Goal: Information Seeking & Learning: Find specific fact

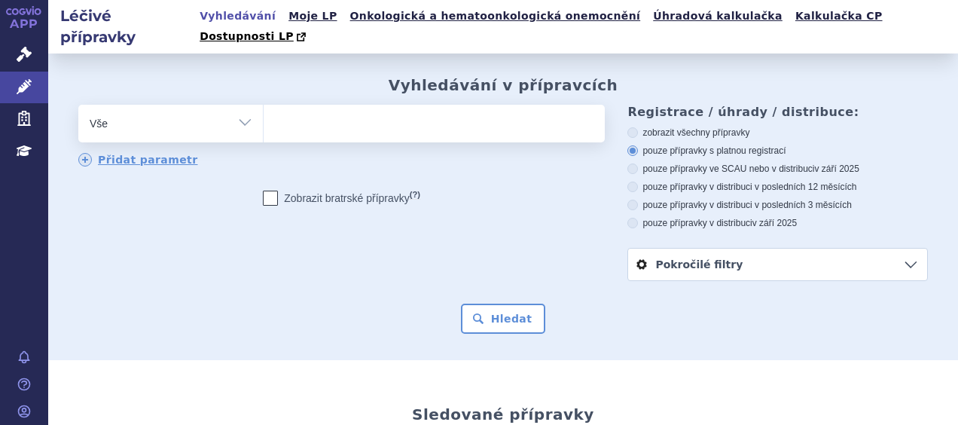
click at [297, 105] on ul at bounding box center [432, 121] width 337 height 32
click at [264, 104] on select at bounding box center [263, 123] width 1 height 38
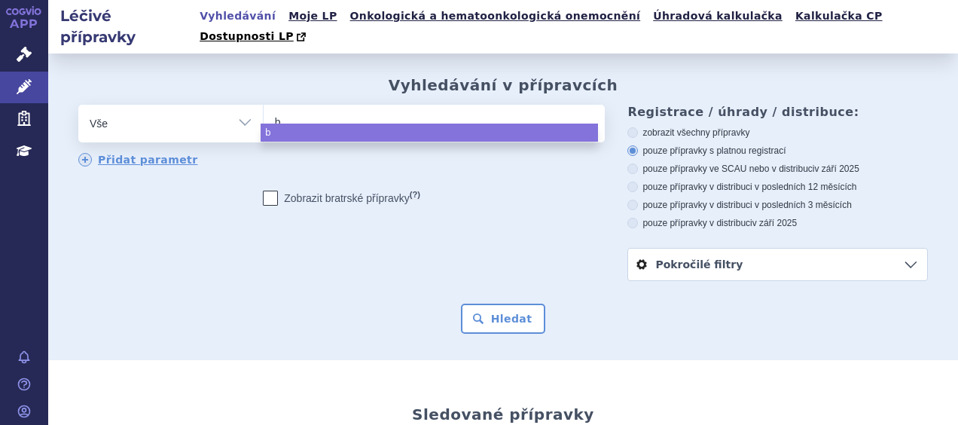
type input "be"
type input "bes"
type input "besr"
type input "besre"
type input "besrem"
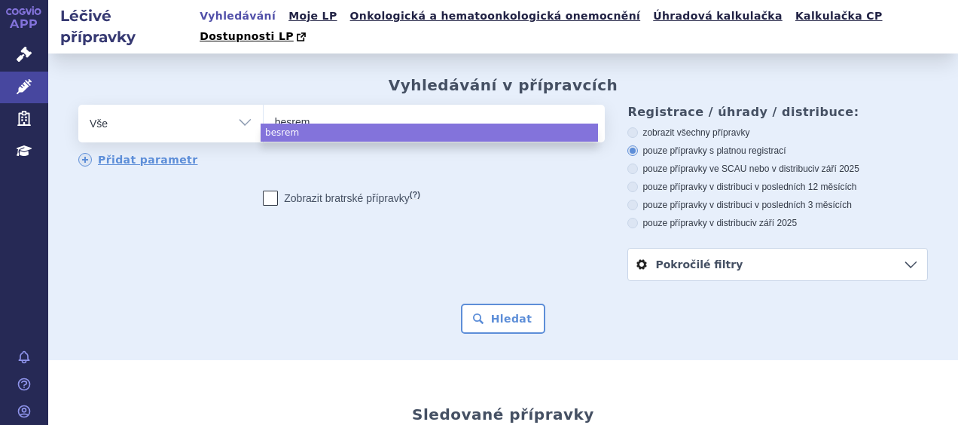
type input "besremi"
select select "besremi"
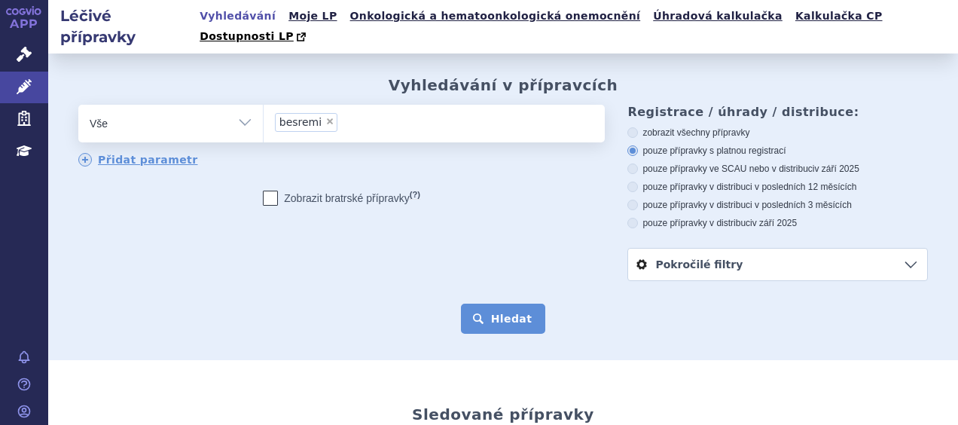
click at [490, 304] on button "Hledat" at bounding box center [503, 319] width 85 height 30
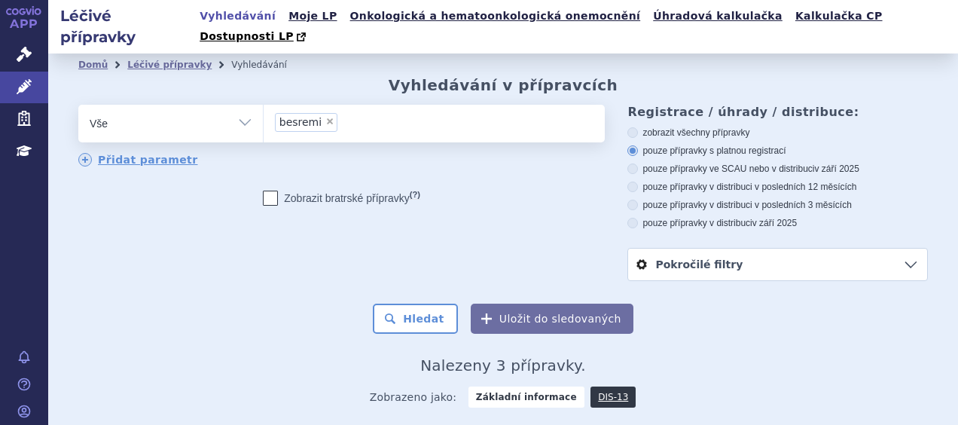
scroll to position [151, 0]
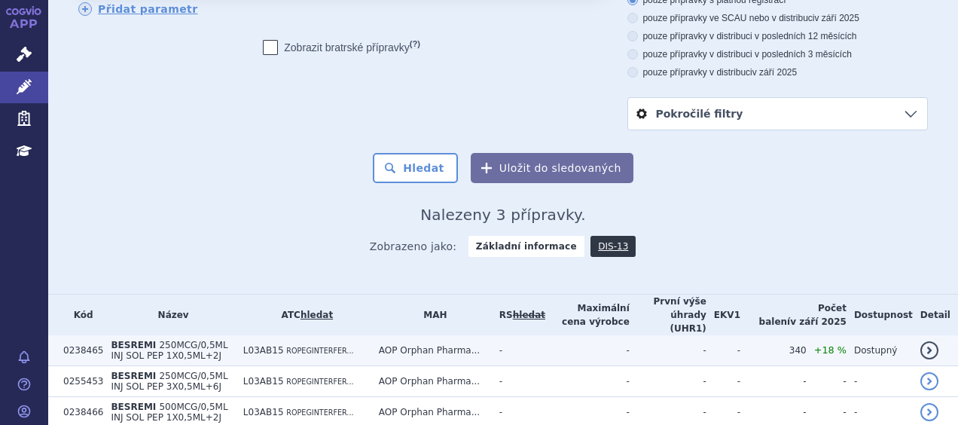
click at [163, 340] on span "250MCG/0,5ML INJ SOL PEP 1X0,5ML+2J" at bounding box center [169, 350] width 117 height 21
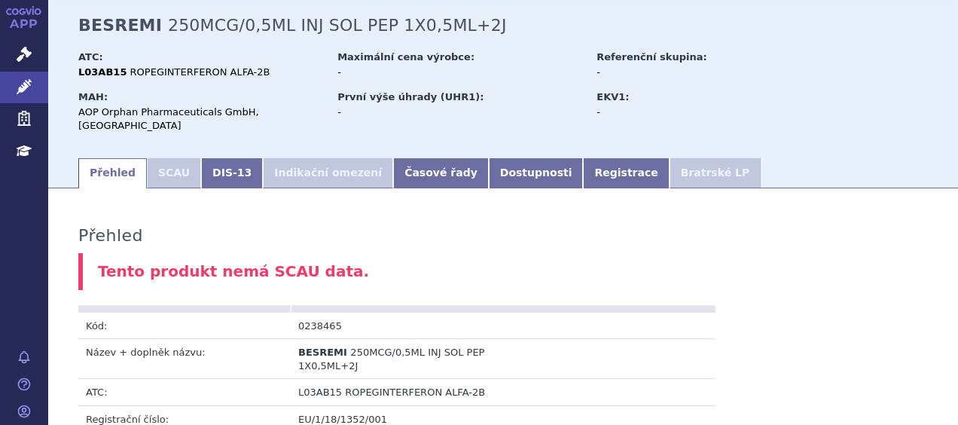
scroll to position [151, 0]
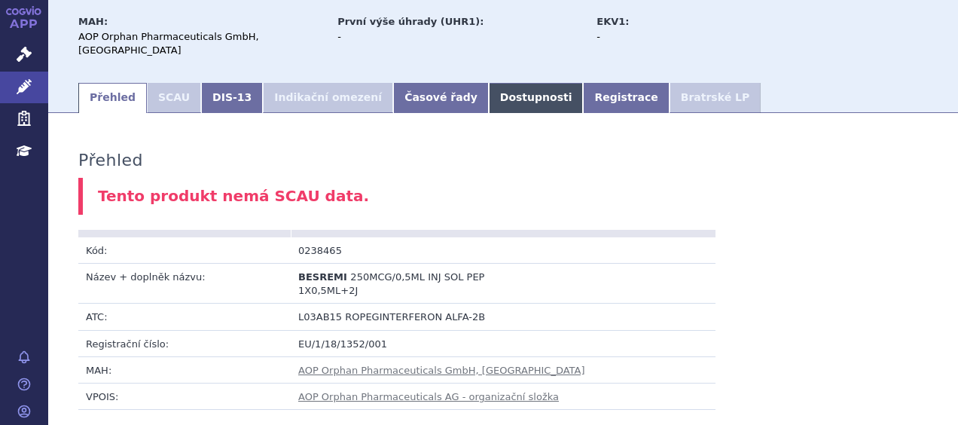
click at [501, 83] on link "Dostupnosti" at bounding box center [536, 98] width 95 height 30
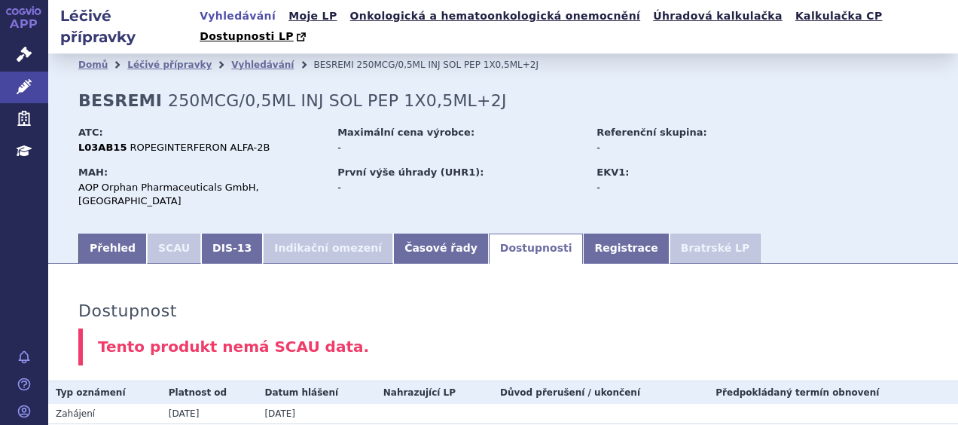
click at [241, 17] on link "Vyhledávání" at bounding box center [237, 16] width 85 height 20
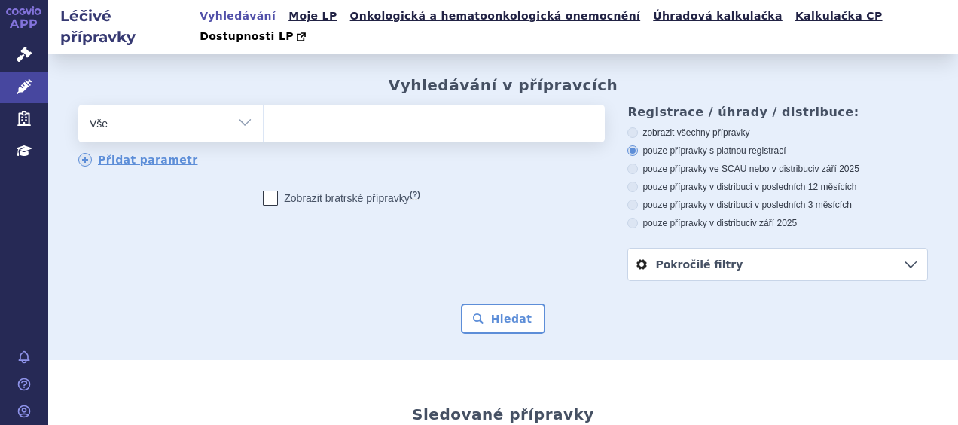
click at [324, 105] on ul at bounding box center [432, 121] width 337 height 32
click at [264, 104] on select at bounding box center [263, 123] width 1 height 38
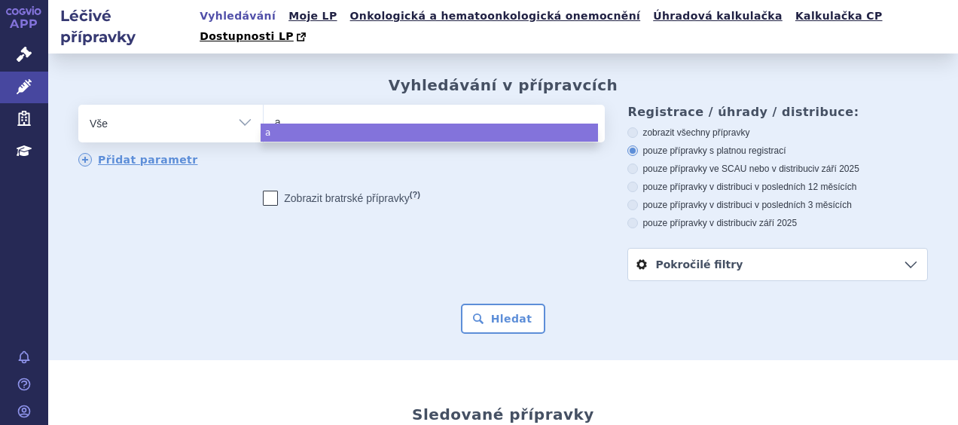
type input "ad"
type input "ade"
type input "adepe"
type input "adepen"
type input "adepend"
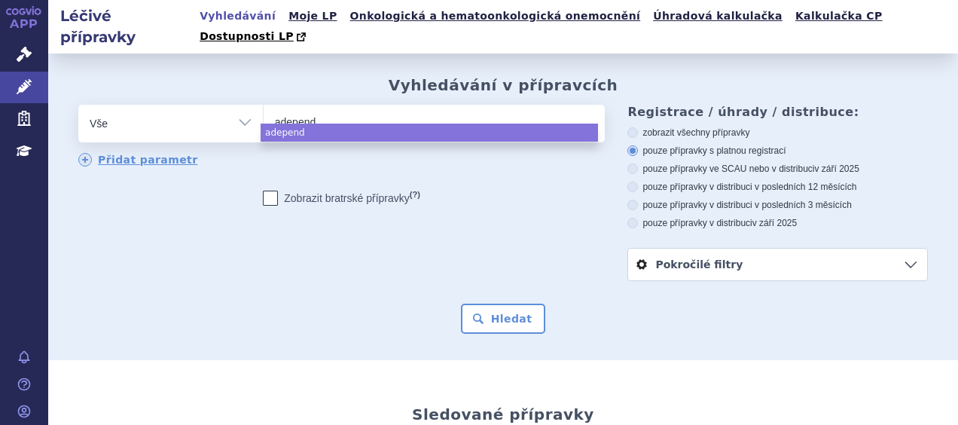
select select "adepend"
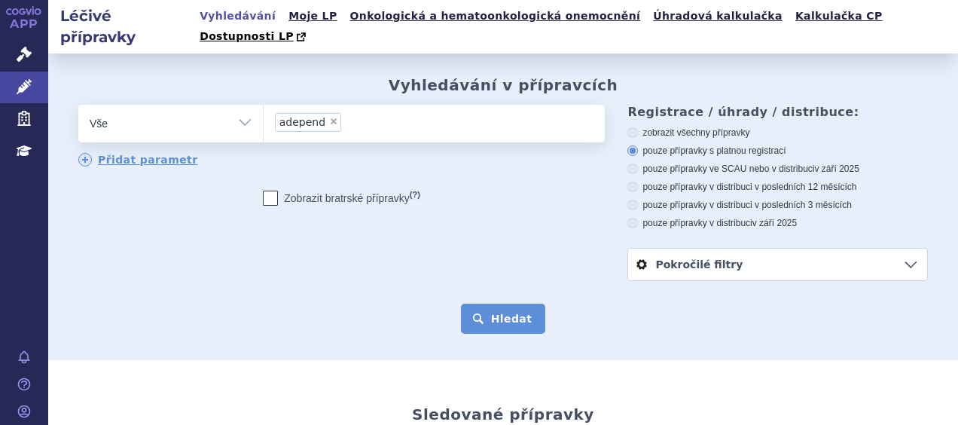
click at [508, 304] on button "Hledat" at bounding box center [503, 319] width 85 height 30
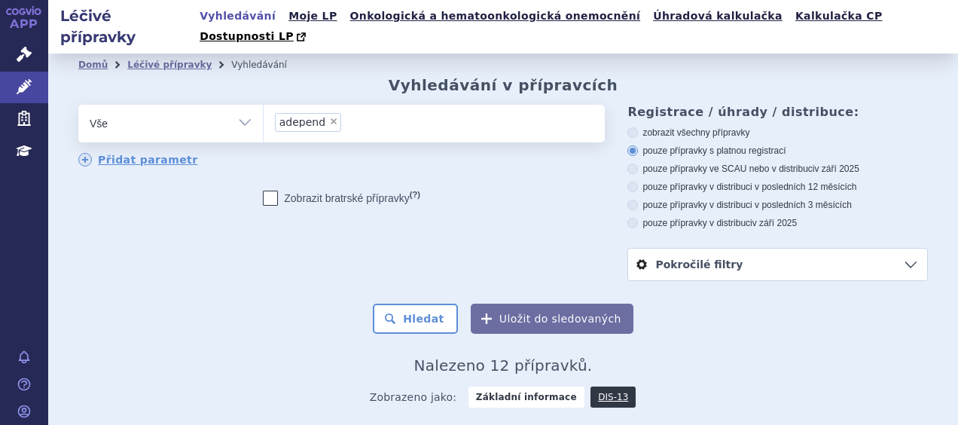
scroll to position [151, 0]
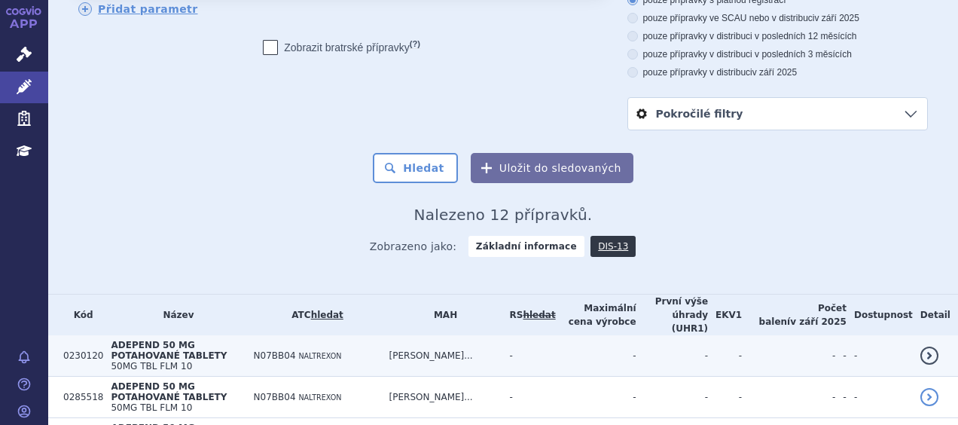
click at [225, 335] on td "ADEPEND 50 MG POTAHOVANÉ TABLETY 50MG TBL FLM 10" at bounding box center [174, 355] width 142 height 41
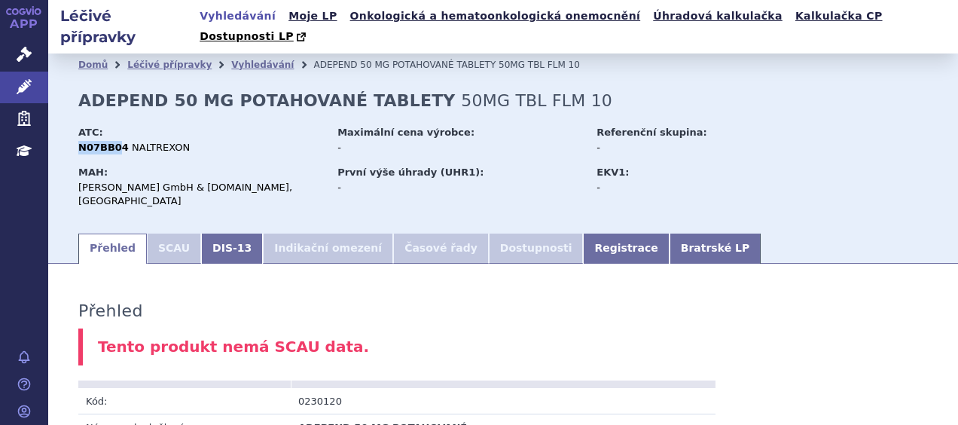
drag, startPoint x: 81, startPoint y: 130, endPoint x: 115, endPoint y: 131, distance: 33.2
click at [115, 142] on strong "N07BB04" at bounding box center [103, 147] width 50 height 11
drag, startPoint x: 115, startPoint y: 131, endPoint x: 148, endPoint y: 134, distance: 34.0
click at [148, 141] on div "N07BB04 NALTREXON" at bounding box center [200, 148] width 245 height 14
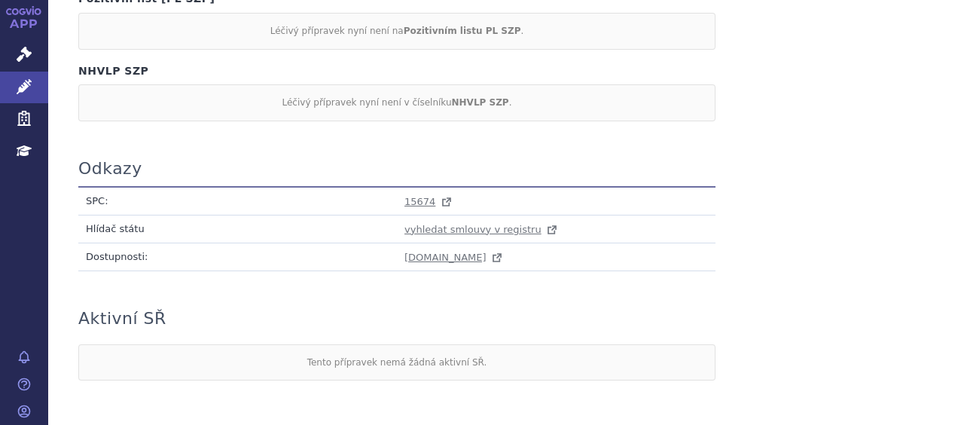
scroll to position [904, 0]
click at [417, 194] on span "15674" at bounding box center [420, 199] width 31 height 11
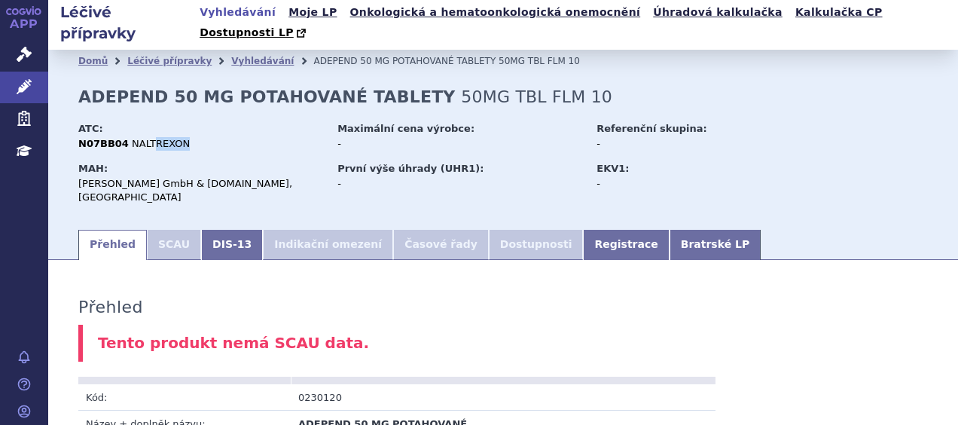
scroll to position [0, 0]
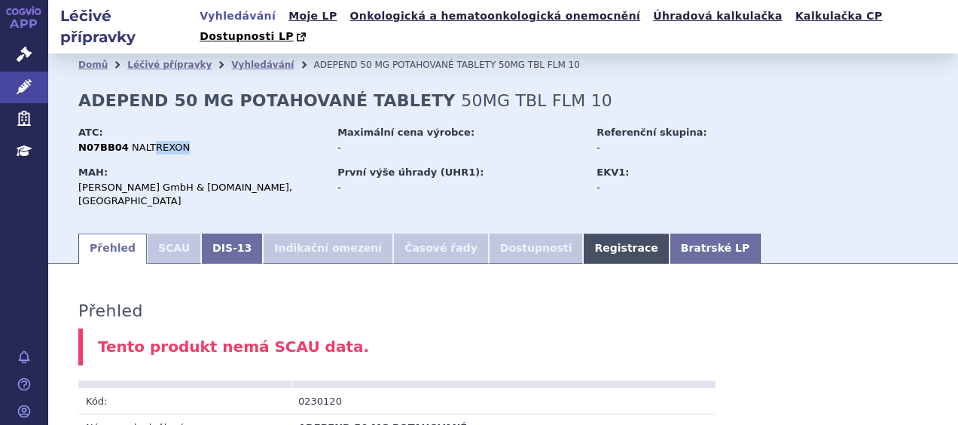
click at [583, 234] on link "Registrace" at bounding box center [626, 249] width 86 height 30
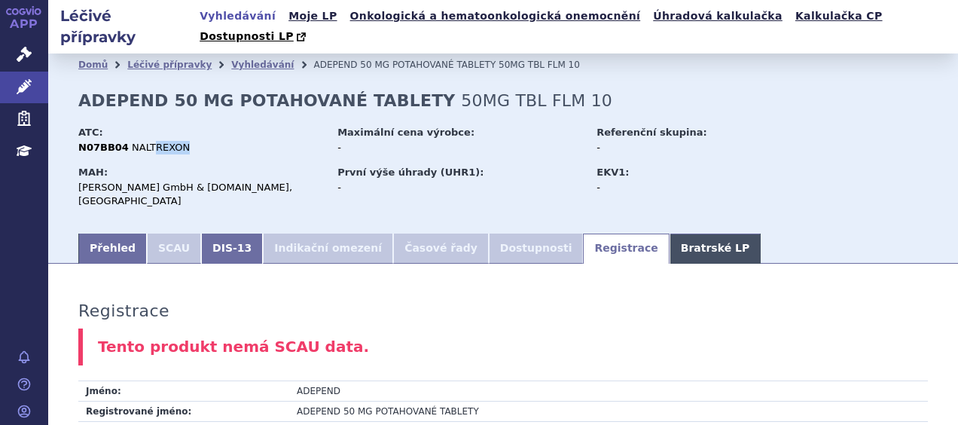
click at [670, 234] on link "Bratrské LP" at bounding box center [715, 249] width 91 height 30
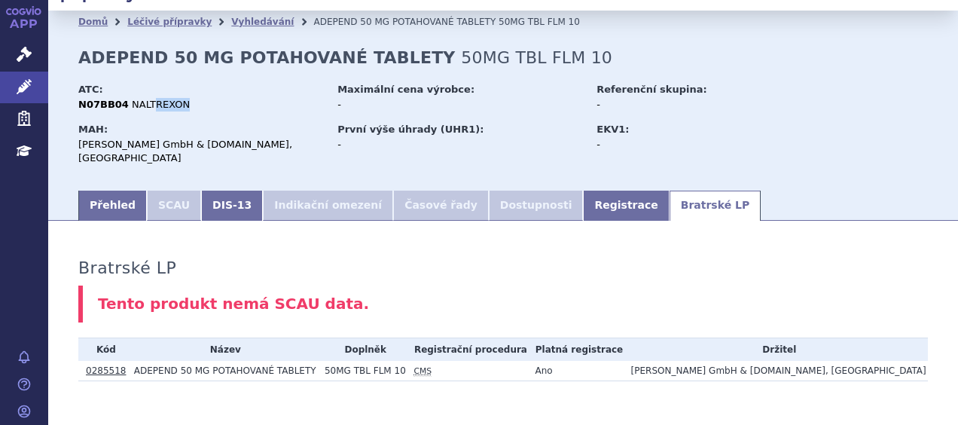
scroll to position [56, 0]
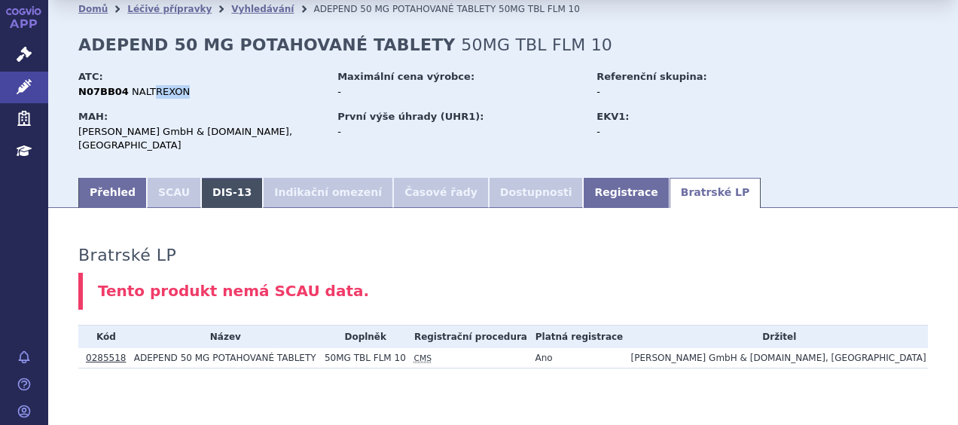
click at [214, 178] on link "DIS-13" at bounding box center [232, 193] width 62 height 30
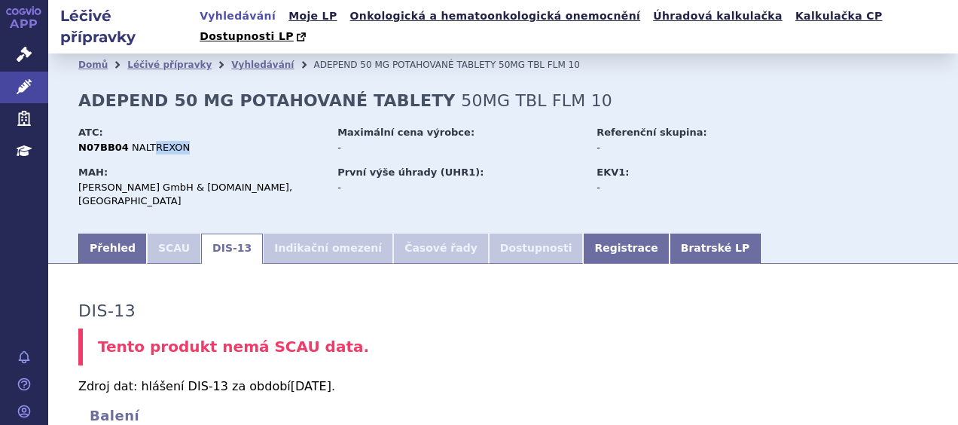
click at [250, 17] on link "Vyhledávání" at bounding box center [237, 16] width 85 height 20
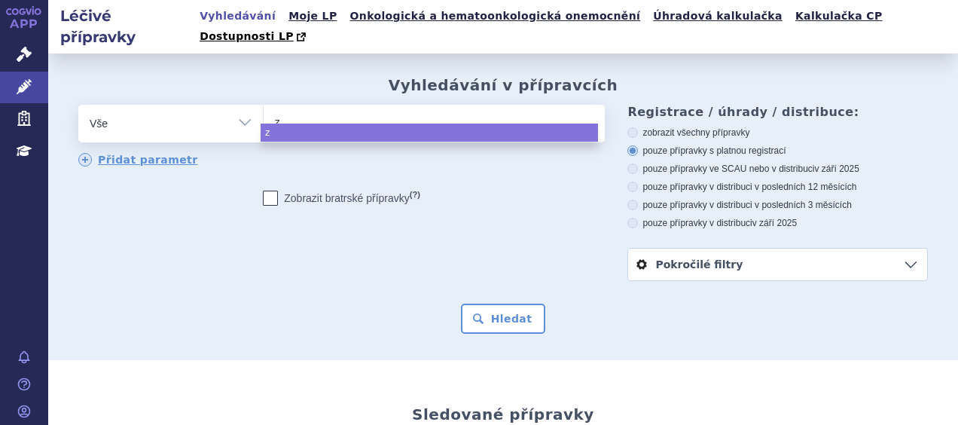
type input "zy"
type input "zyn"
type input "zynl"
type input "zynlo"
type input "zynlon"
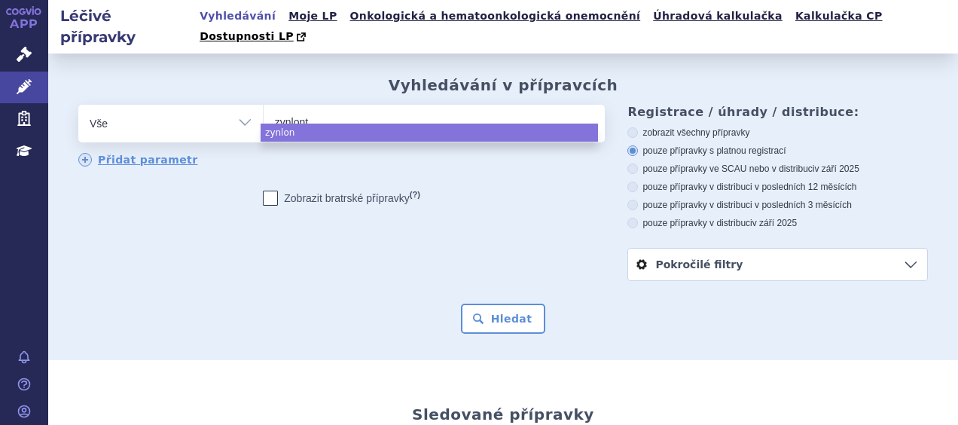
type input "[MEDICAL_DATA]"
select select "zynlonta"
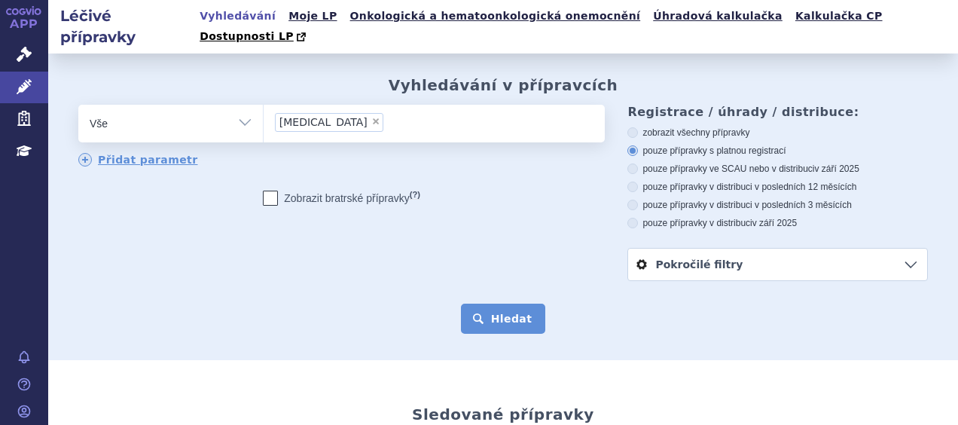
click at [511, 304] on button "Hledat" at bounding box center [503, 319] width 85 height 30
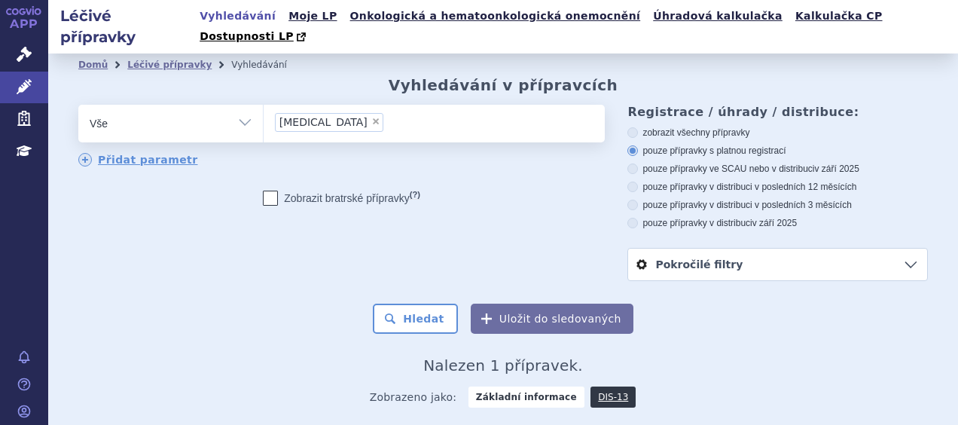
scroll to position [119, 0]
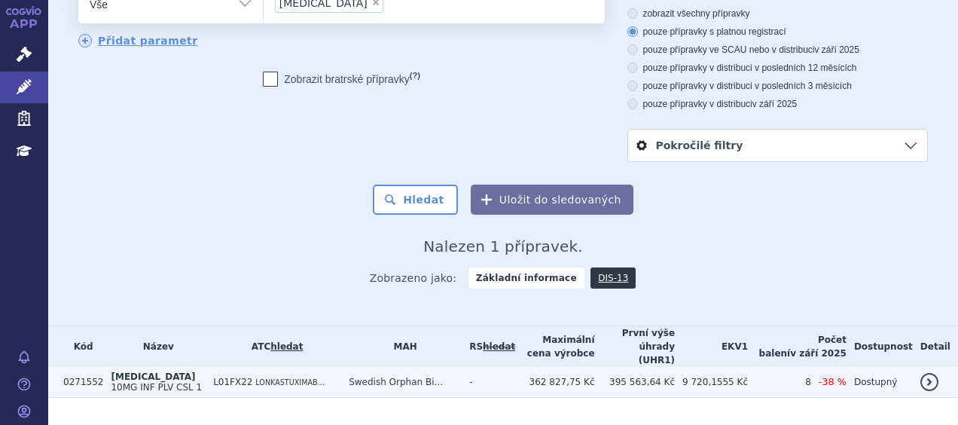
click at [145, 367] on td "[MEDICAL_DATA] 10MG INF PLV CSL 1" at bounding box center [154, 382] width 102 height 31
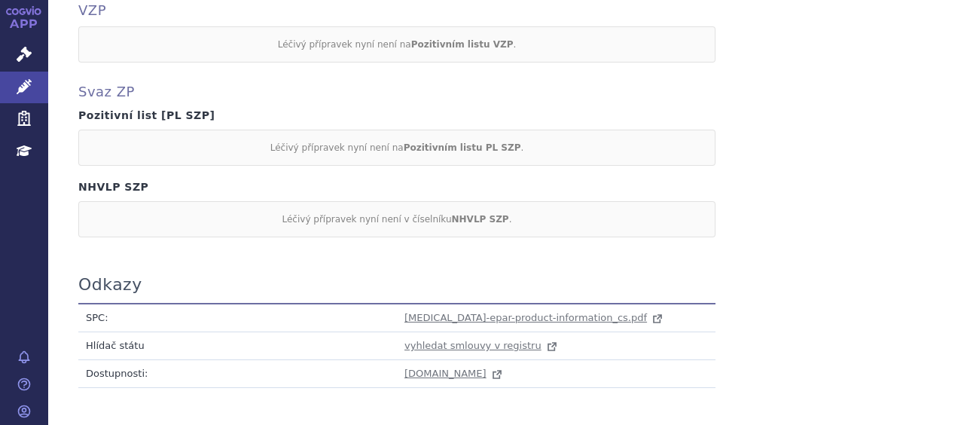
scroll to position [1356, 0]
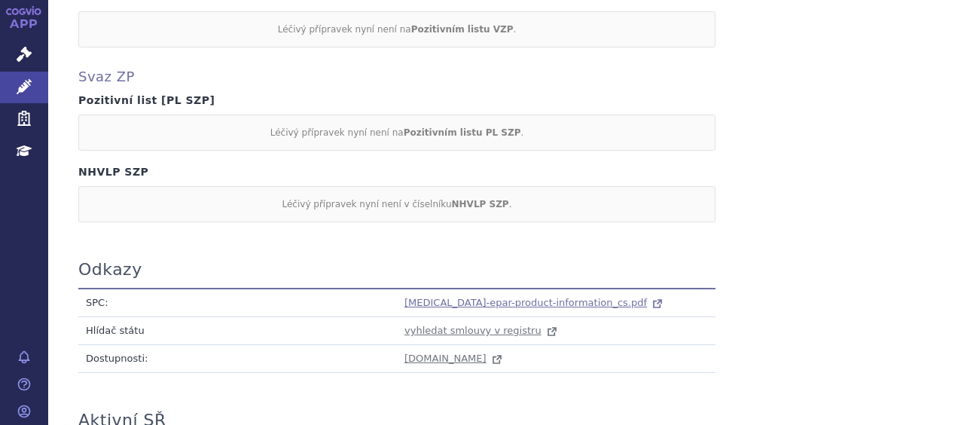
click at [472, 297] on span "[MEDICAL_DATA]-epar-product-information_cs.pdf" at bounding box center [526, 302] width 243 height 11
